Goal: Information Seeking & Learning: Learn about a topic

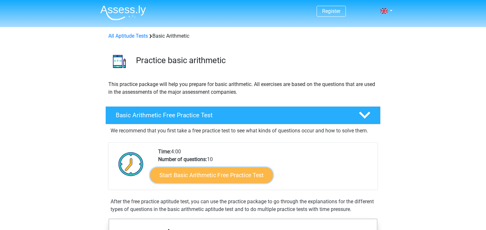
click at [199, 174] on link "Start Basic Arithmetic Free Practice Test" at bounding box center [211, 174] width 123 height 15
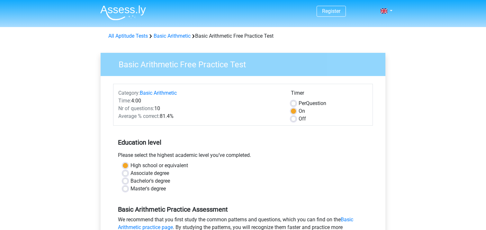
click at [296, 118] on div "Off" at bounding box center [329, 119] width 77 height 8
click at [299, 119] on label "Off" at bounding box center [302, 119] width 7 height 8
click at [294, 119] on input "Off" at bounding box center [293, 118] width 5 height 6
radio input "true"
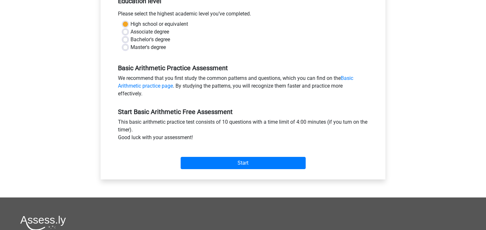
scroll to position [147, 0]
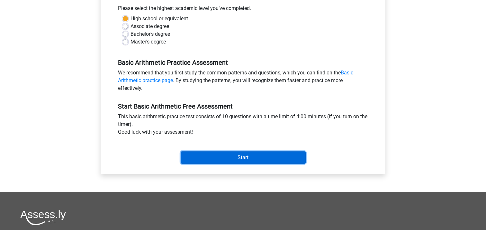
click at [233, 162] on input "Start" at bounding box center [243, 157] width 125 height 12
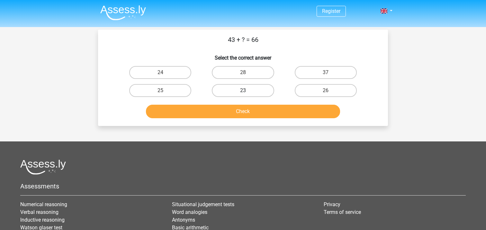
click at [260, 85] on label "23" at bounding box center [243, 90] width 62 height 13
click at [247, 90] on input "23" at bounding box center [245, 92] width 4 height 4
radio input "true"
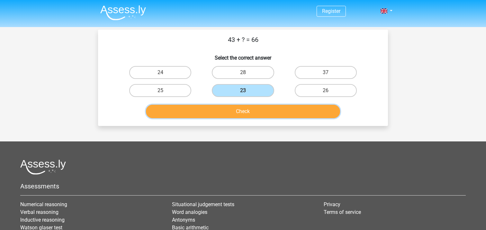
click at [255, 107] on button "Check" at bounding box center [243, 112] width 195 height 14
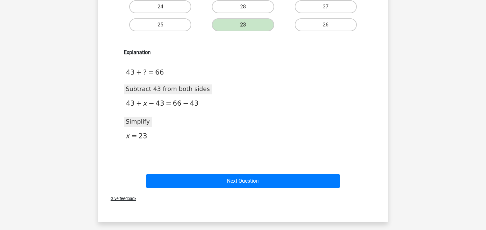
scroll to position [68, 0]
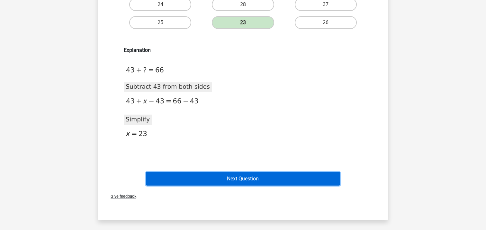
click at [297, 174] on button "Next Question" at bounding box center [243, 179] width 195 height 14
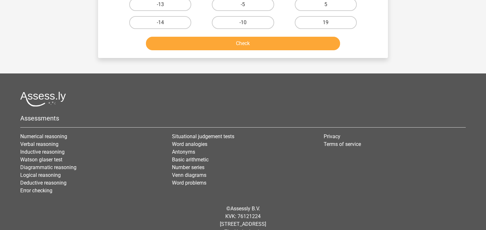
scroll to position [30, 0]
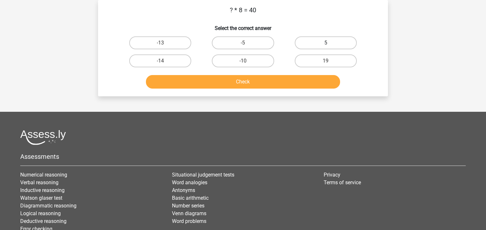
click at [319, 41] on label "5" at bounding box center [326, 42] width 62 height 13
click at [326, 43] on input "5" at bounding box center [328, 45] width 4 height 4
radio input "true"
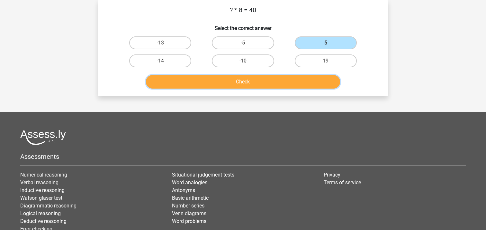
click at [247, 83] on button "Check" at bounding box center [243, 82] width 195 height 14
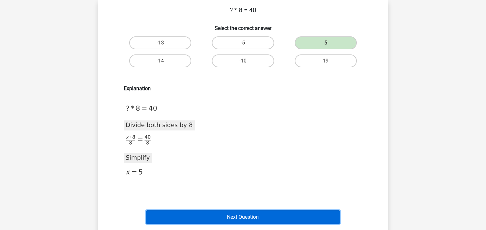
click at [270, 216] on button "Next Question" at bounding box center [243, 217] width 195 height 14
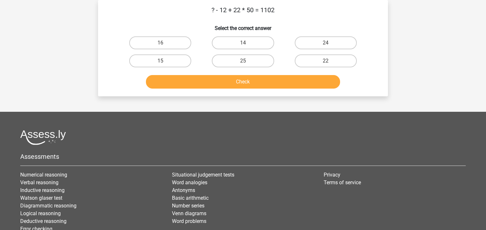
scroll to position [0, 0]
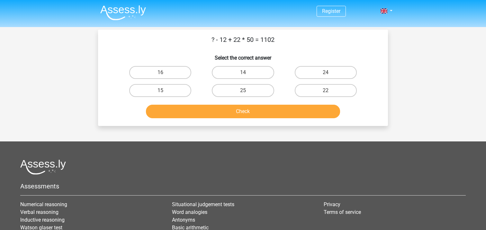
click at [90, 41] on div "Register Nederlands English" at bounding box center [243, 155] width 486 height 311
click at [237, 73] on label "14" at bounding box center [243, 72] width 62 height 13
click at [243, 73] on input "14" at bounding box center [245, 74] width 4 height 4
radio input "true"
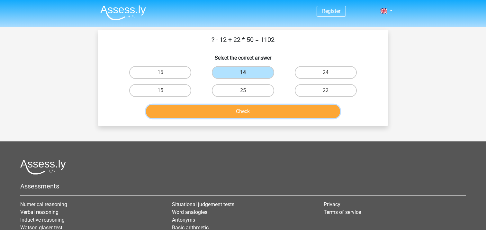
click at [237, 111] on button "Check" at bounding box center [243, 112] width 195 height 14
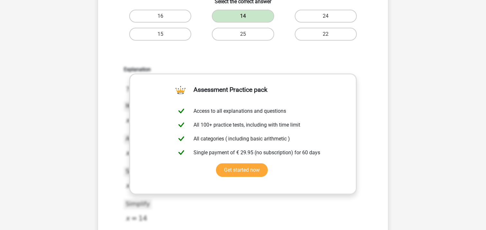
scroll to position [78, 0]
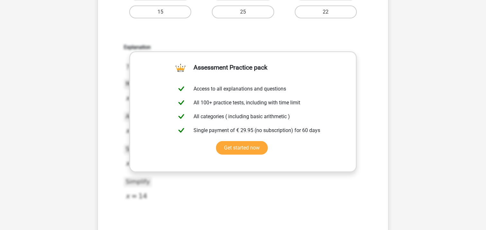
click at [386, 93] on div "? - 12 + 22 * 50 = 1102 Select the correct answer 16 14 24" at bounding box center [243, 116] width 290 height 330
click at [374, 94] on div "Explanation 2020-12-07T12:00:07.458998 image/svg+xml Matplotlib v3.3.2, https:/…" at bounding box center [243, 128] width 270 height 199
click at [268, 141] on link "Get started now" at bounding box center [242, 148] width 52 height 14
